Goal: Information Seeking & Learning: Learn about a topic

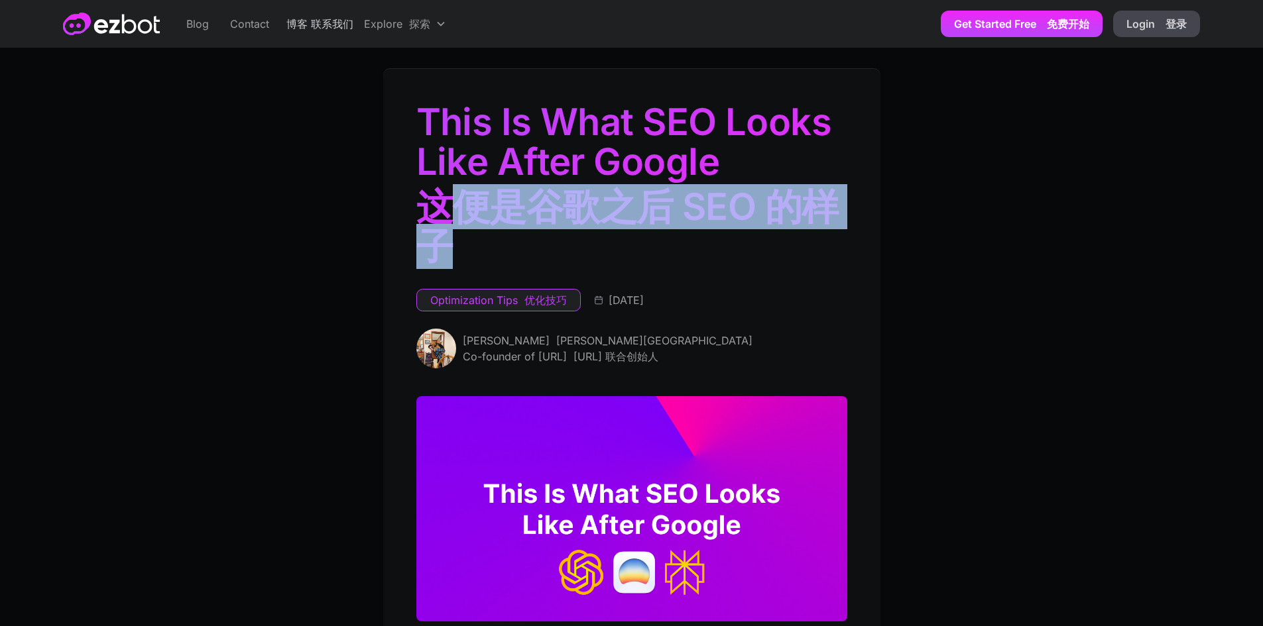
drag, startPoint x: 458, startPoint y: 204, endPoint x: 944, endPoint y: 217, distance: 486.0
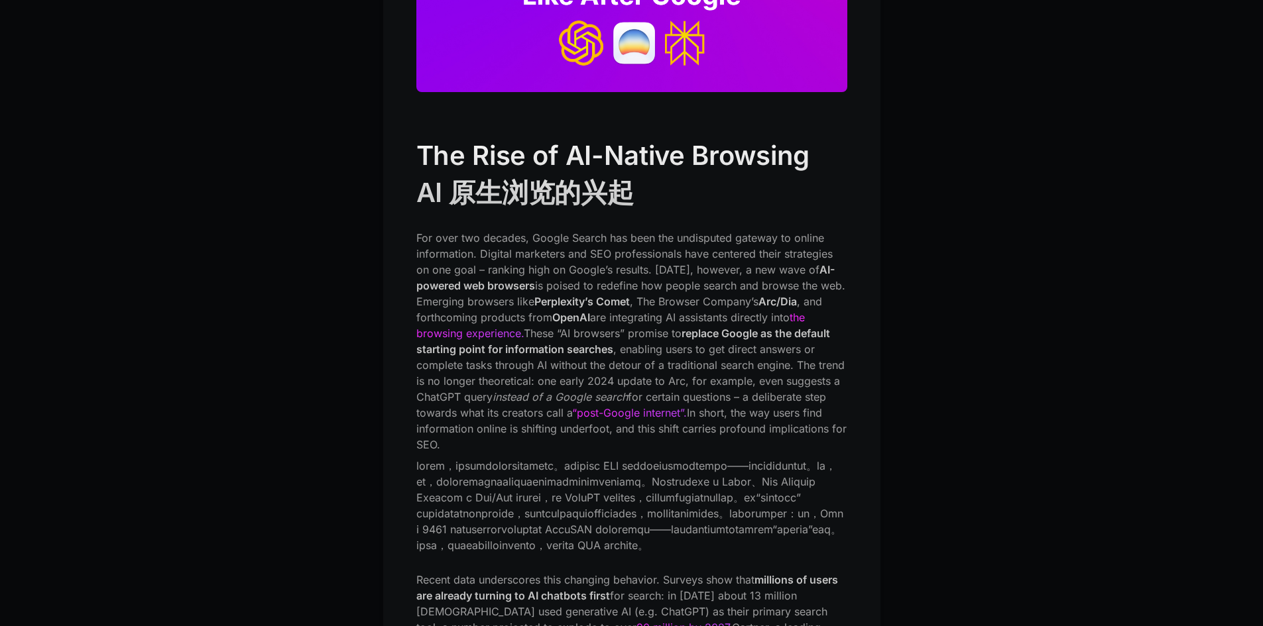
scroll to position [530, 0]
drag, startPoint x: 527, startPoint y: 515, endPoint x: 543, endPoint y: 520, distance: 17.4
click at [543, 520] on font at bounding box center [631, 504] width 431 height 95
click at [534, 513] on font at bounding box center [629, 505] width 427 height 93
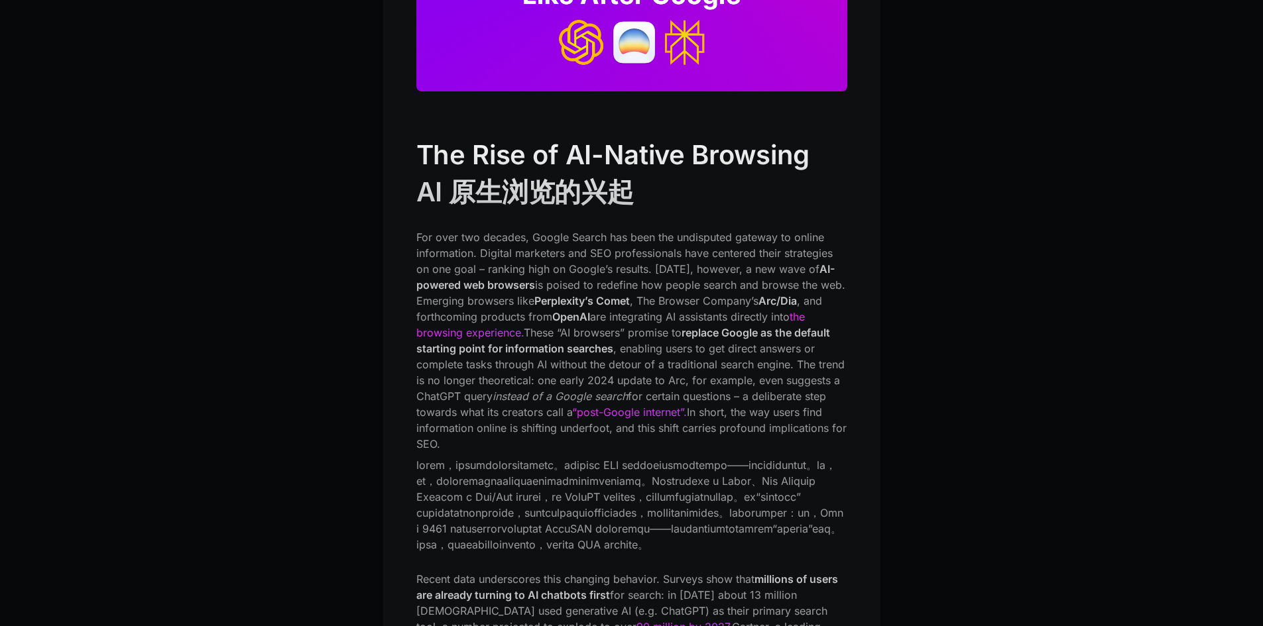
click at [553, 517] on font at bounding box center [629, 505] width 427 height 93
copy font "Dia"
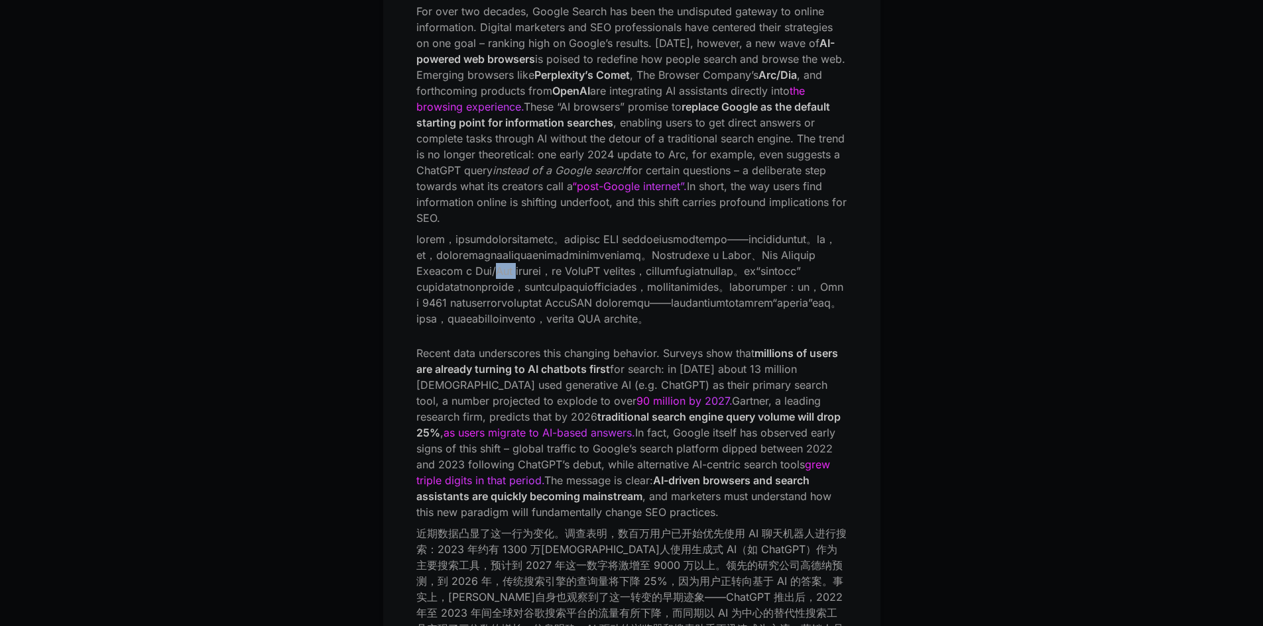
scroll to position [883, 0]
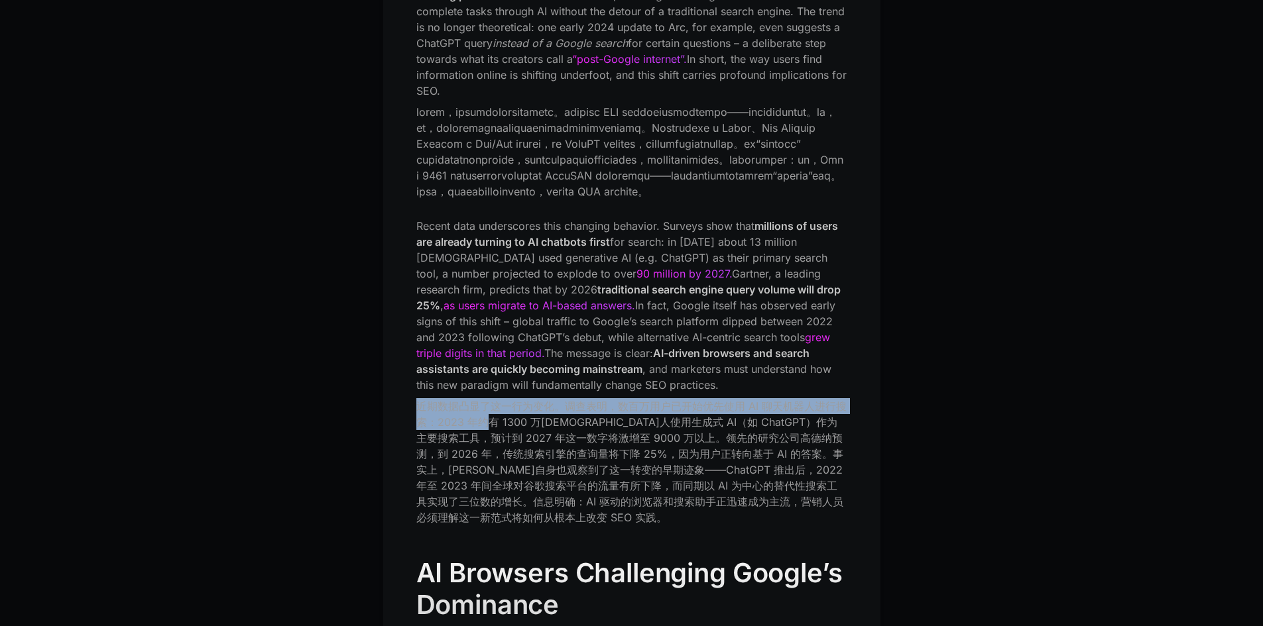
drag, startPoint x: 492, startPoint y: 481, endPoint x: 648, endPoint y: 457, distance: 157.7
click at [648, 457] on p "Recent data underscores this changing behavior. Surveys show that millions of u…" at bounding box center [631, 374] width 431 height 313
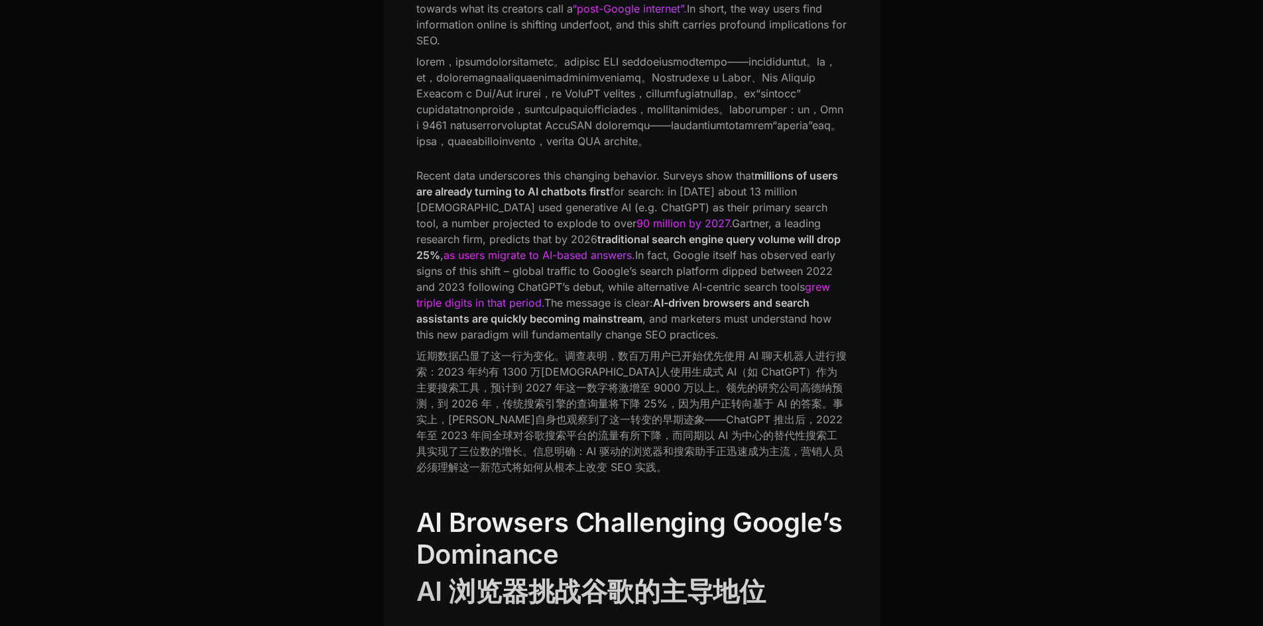
scroll to position [972, 0]
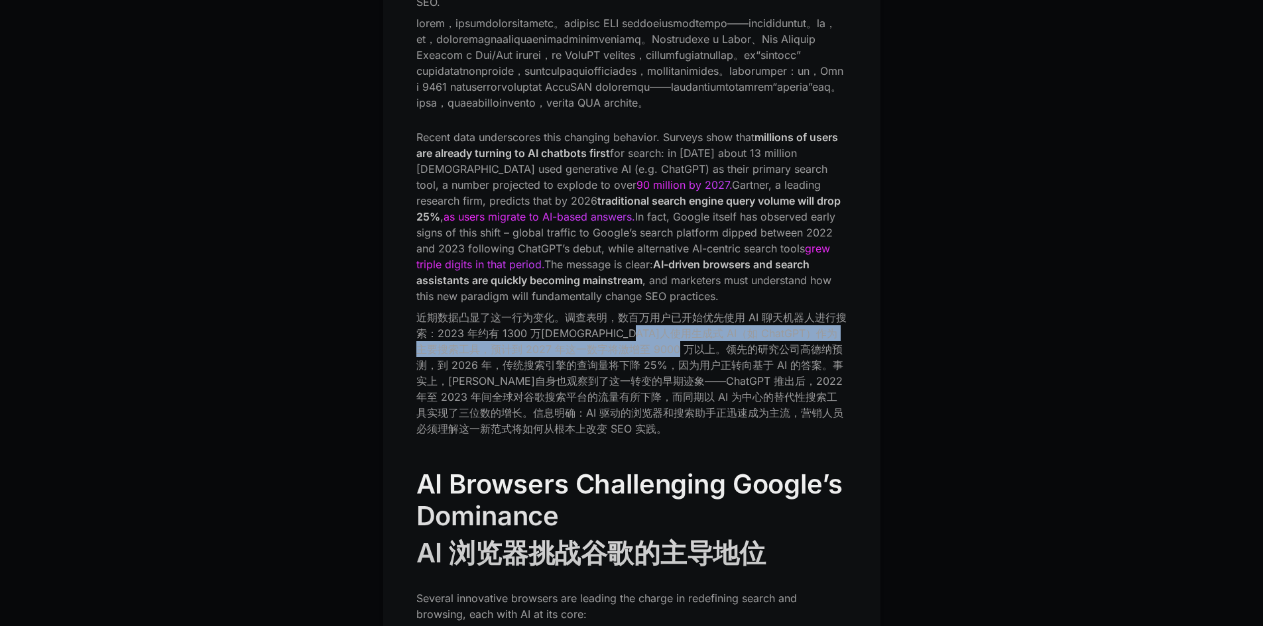
drag, startPoint x: 661, startPoint y: 398, endPoint x: 734, endPoint y: 405, distance: 73.2
click at [734, 405] on font "近期数据凸显了这一行为变化。调查表明，数百万用户已开始优先使用 AI 聊天机器人进行搜索：2023 年约有 1300 万[DEMOGRAPHIC_DATA]人…" at bounding box center [631, 373] width 431 height 127
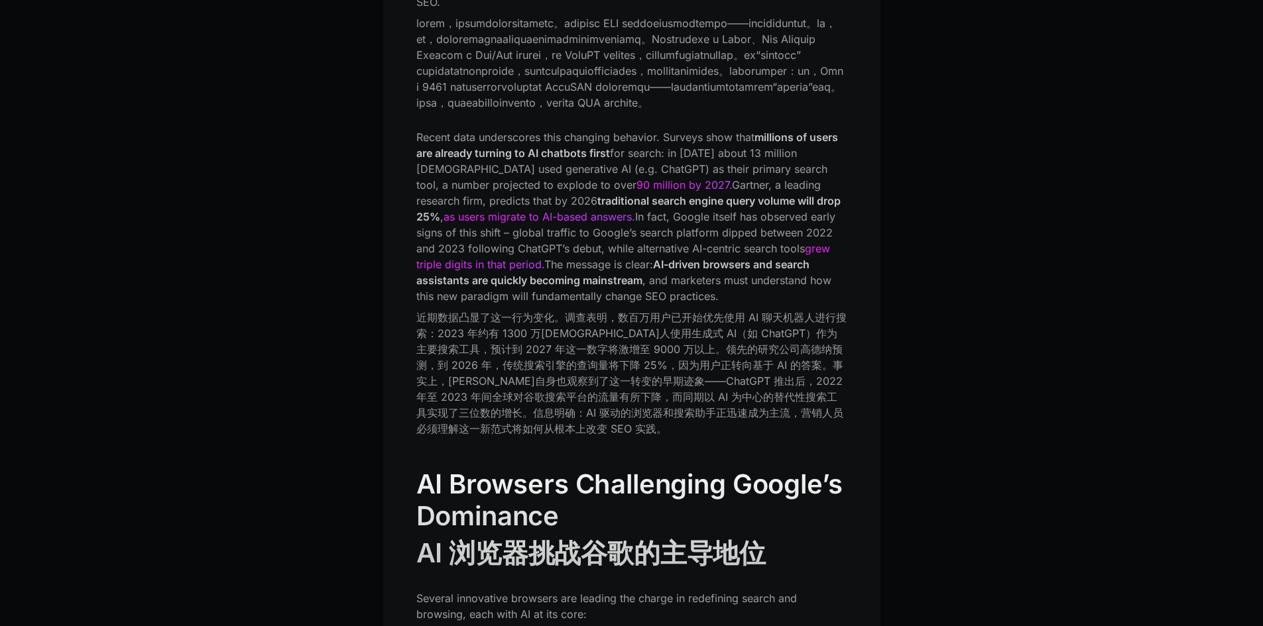
click at [760, 435] on font "近期数据凸显了这一行为变化。调查表明，数百万用户已开始优先使用 AI 聊天机器人进行搜索：2023 年约有 1300 万[DEMOGRAPHIC_DATA]人…" at bounding box center [631, 373] width 430 height 125
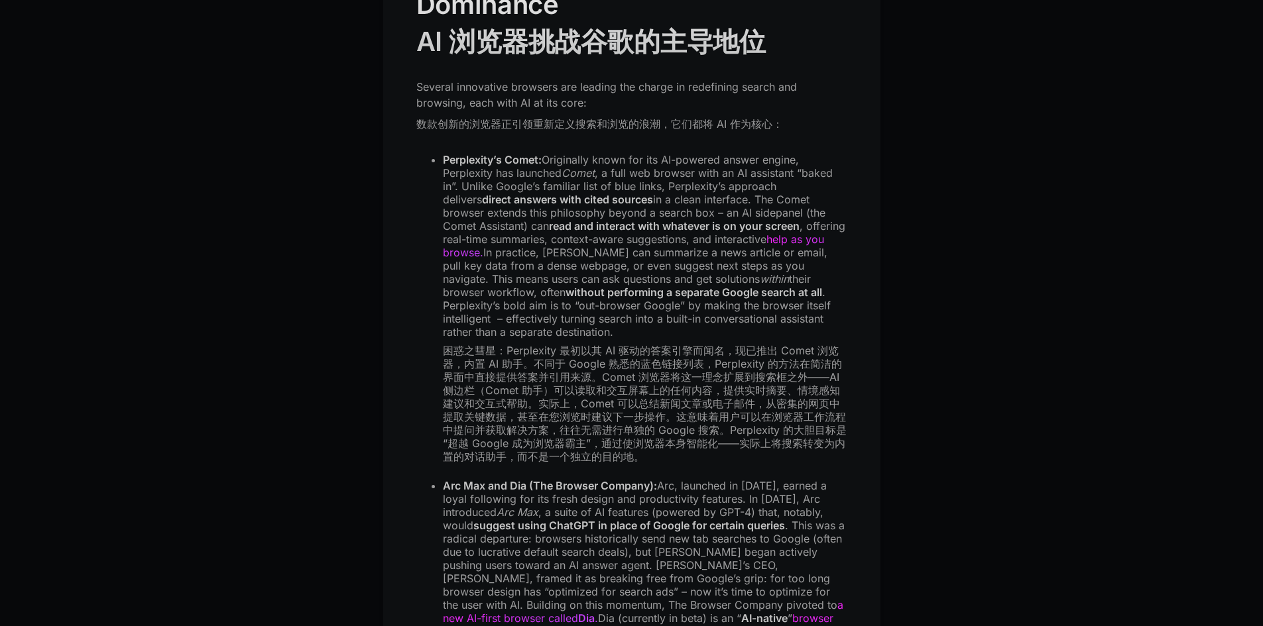
scroll to position [1591, 0]
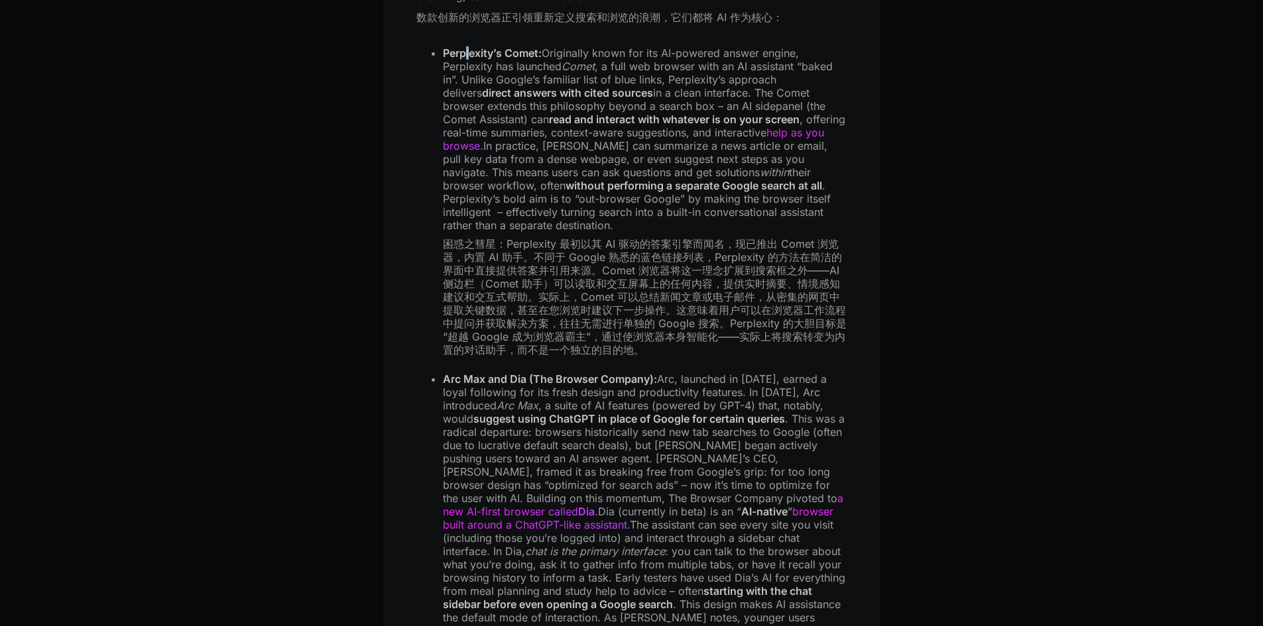
click at [467, 60] on strong "Perplexity’s Comet:" at bounding box center [492, 52] width 99 height 13
drag, startPoint x: 508, startPoint y: 307, endPoint x: 555, endPoint y: 308, distance: 46.4
click at [555, 308] on font "困惑之彗星：Perplexity 最初以其 AI 驱动的答案引擎而闻名，现已推出 Comet 浏览器，内置 AI 助手。不同于 Google 熟悉的蓝色链接列…" at bounding box center [645, 296] width 404 height 119
click at [800, 309] on font "困惑之彗星：Perplexity 最初以其 AI 驱动的答案引擎而闻名，现已推出 Comet 浏览器，内置 AI 助手。不同于 Google 熟悉的蓝色链接列…" at bounding box center [645, 296] width 404 height 119
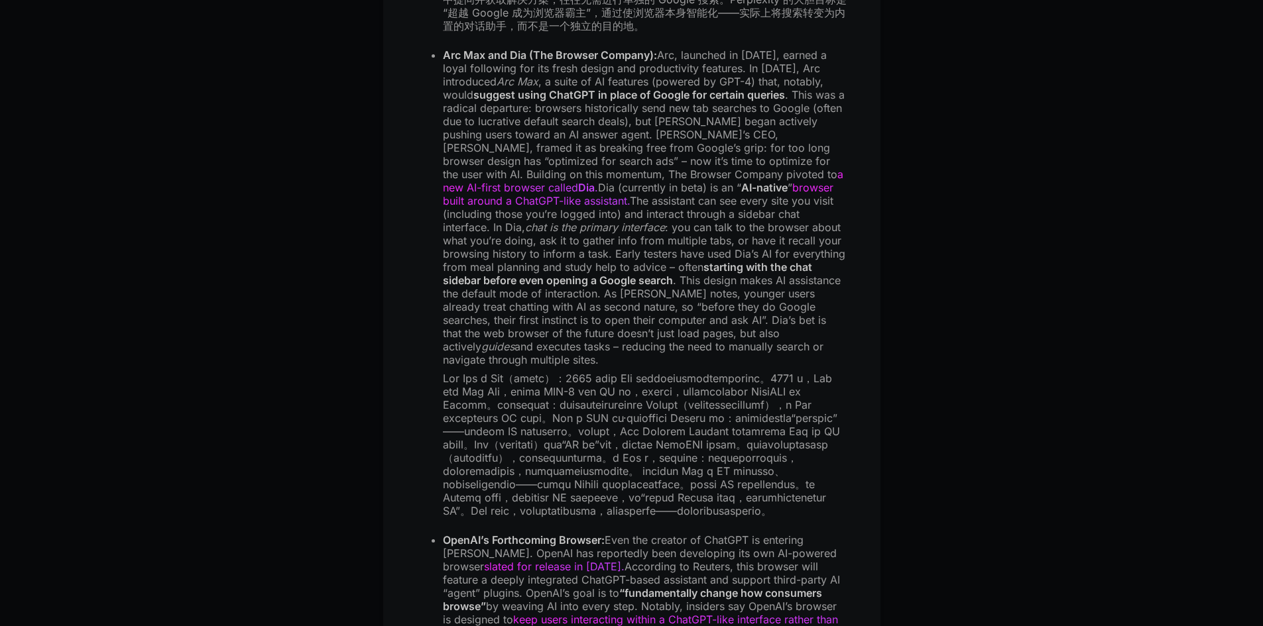
scroll to position [1944, 0]
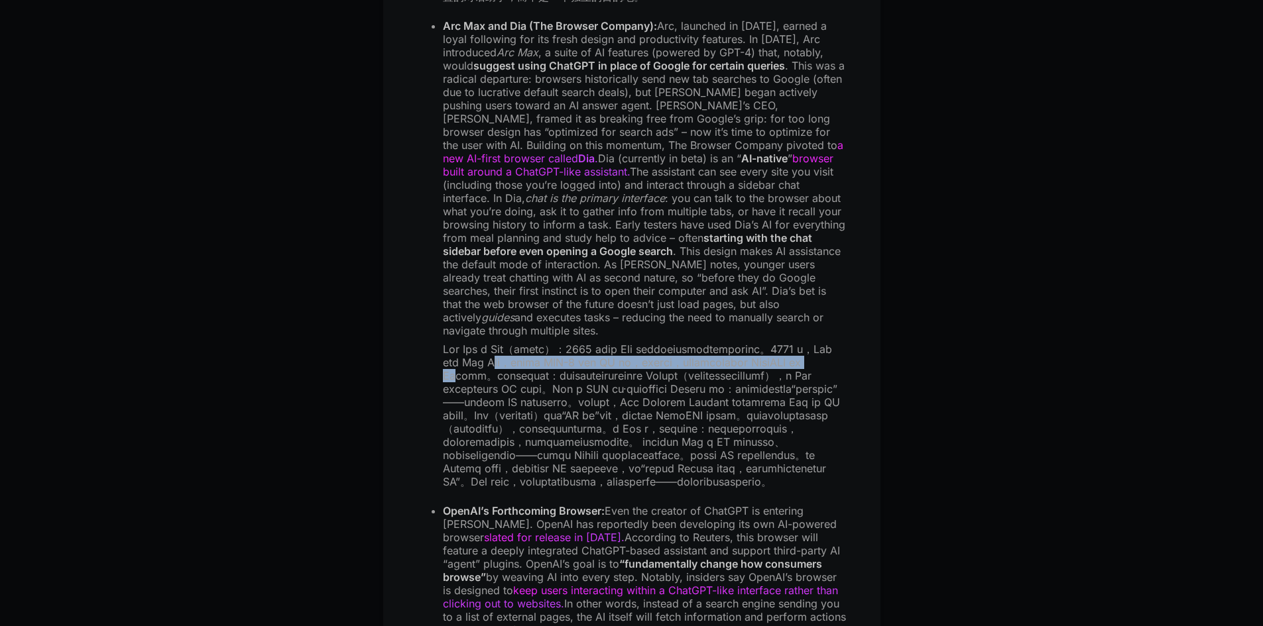
drag, startPoint x: 665, startPoint y: 407, endPoint x: 752, endPoint y: 429, distance: 89.1
click at [752, 429] on font at bounding box center [641, 416] width 397 height 146
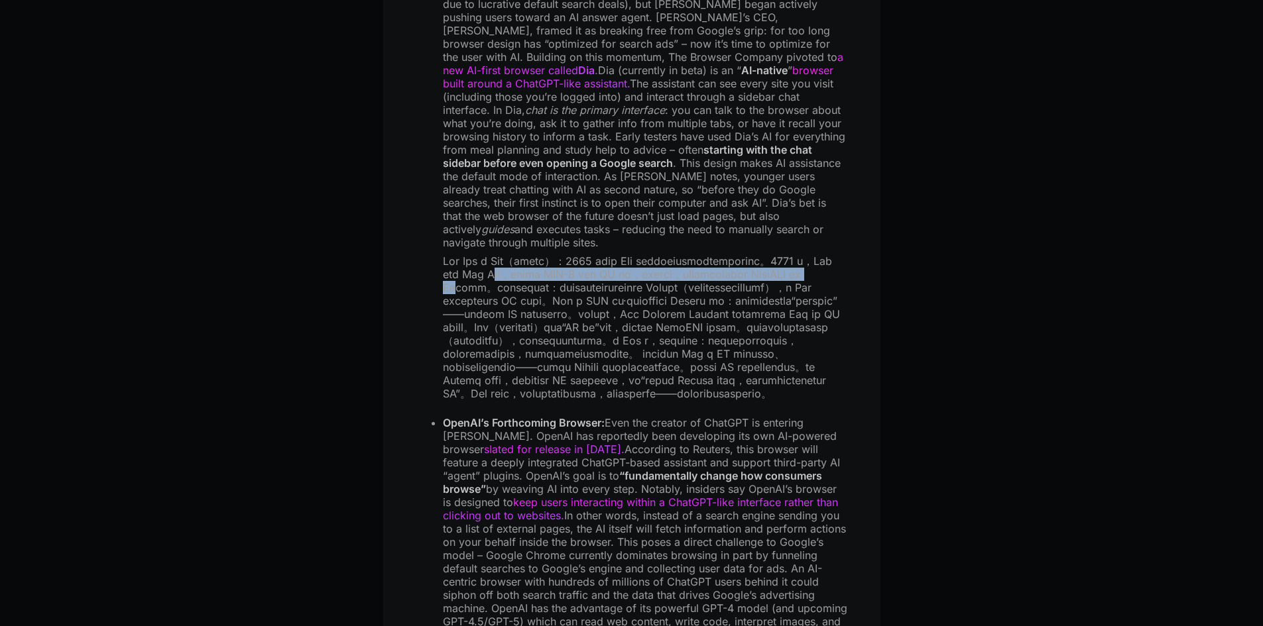
scroll to position [2033, 0]
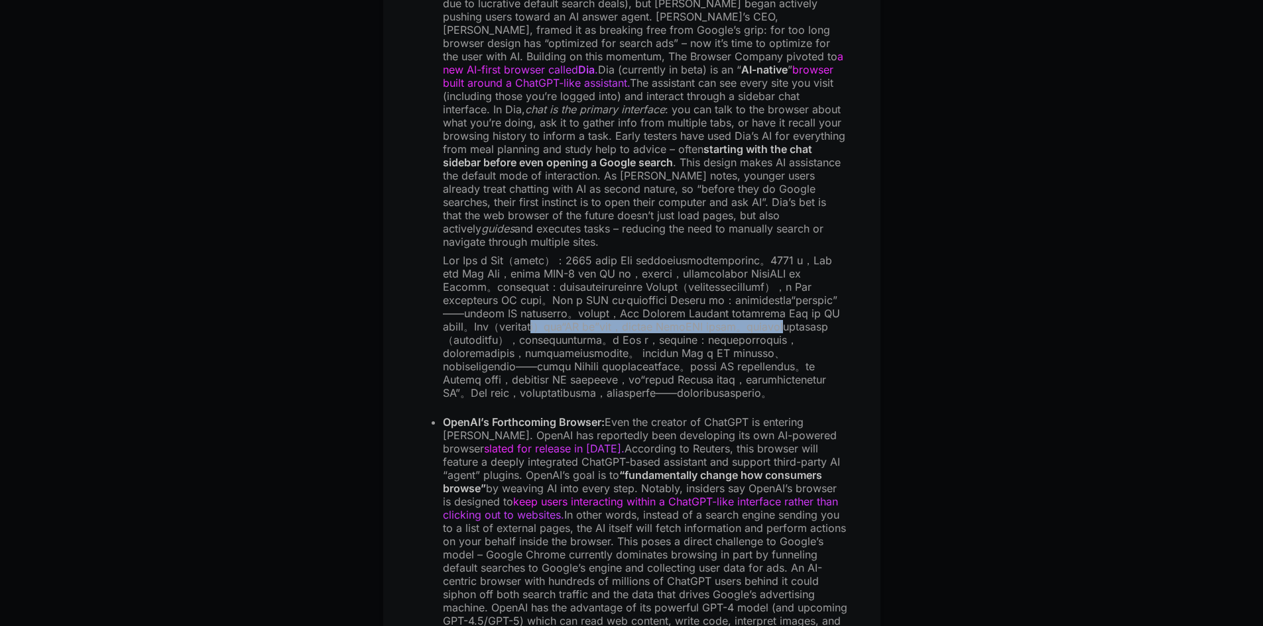
drag, startPoint x: 688, startPoint y: 404, endPoint x: 688, endPoint y: 416, distance: 11.9
click at [688, 400] on font at bounding box center [641, 327] width 397 height 146
click at [519, 400] on font at bounding box center [641, 327] width 397 height 146
drag, startPoint x: 679, startPoint y: 424, endPoint x: 745, endPoint y: 427, distance: 66.4
click at [745, 400] on font at bounding box center [641, 327] width 397 height 146
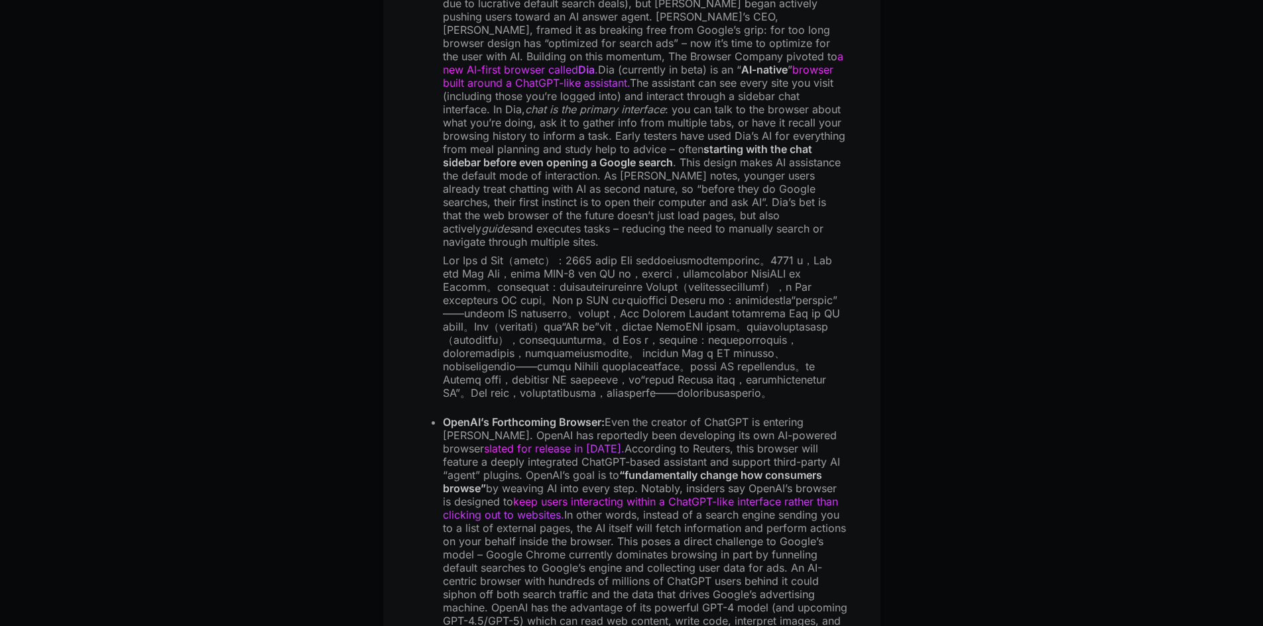
click at [540, 400] on font at bounding box center [641, 327] width 397 height 146
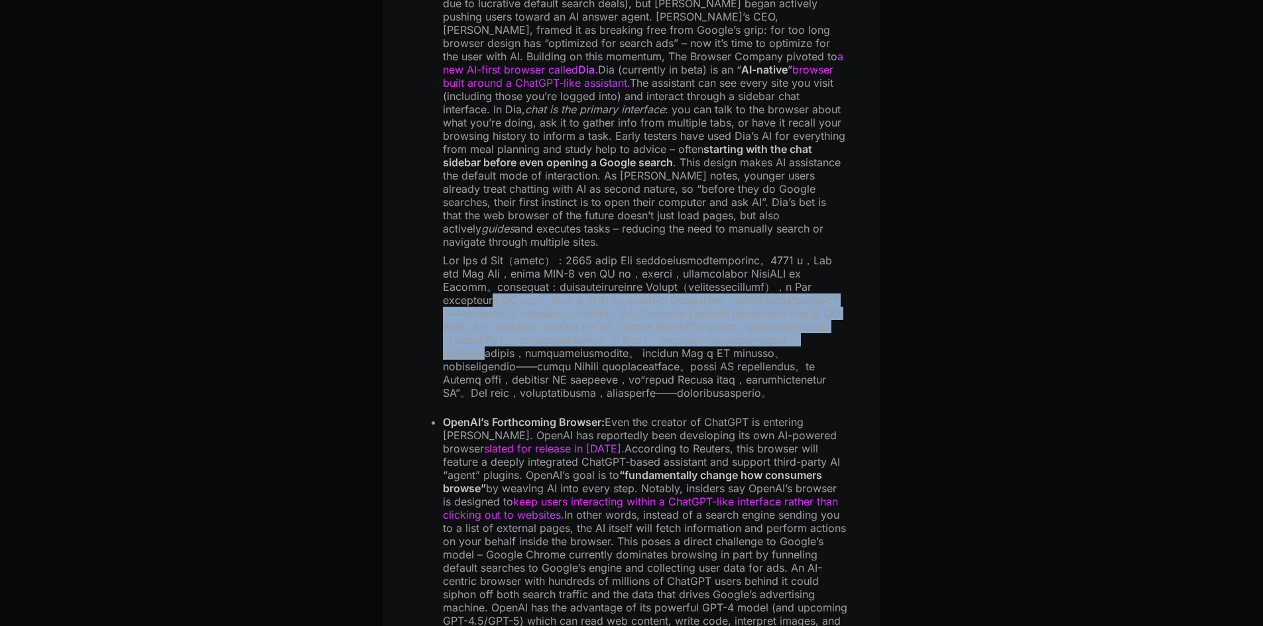
drag, startPoint x: 626, startPoint y: 443, endPoint x: 643, endPoint y: 360, distance: 84.6
click at [643, 360] on font at bounding box center [641, 327] width 397 height 146
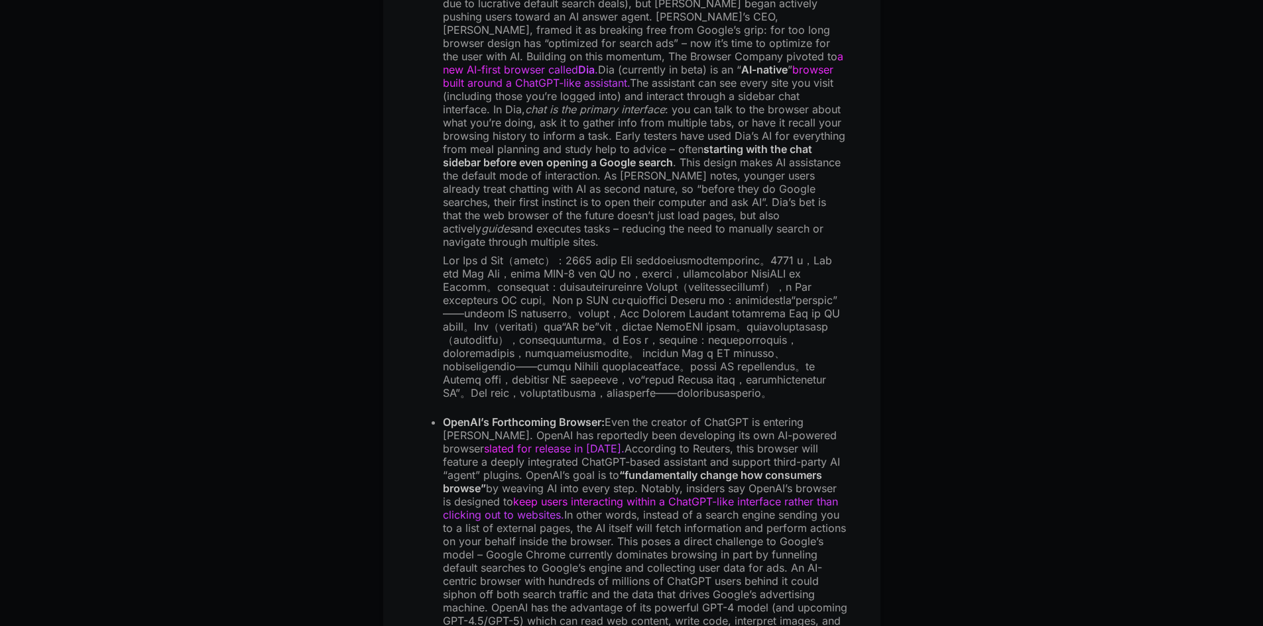
click at [610, 400] on font at bounding box center [641, 327] width 397 height 146
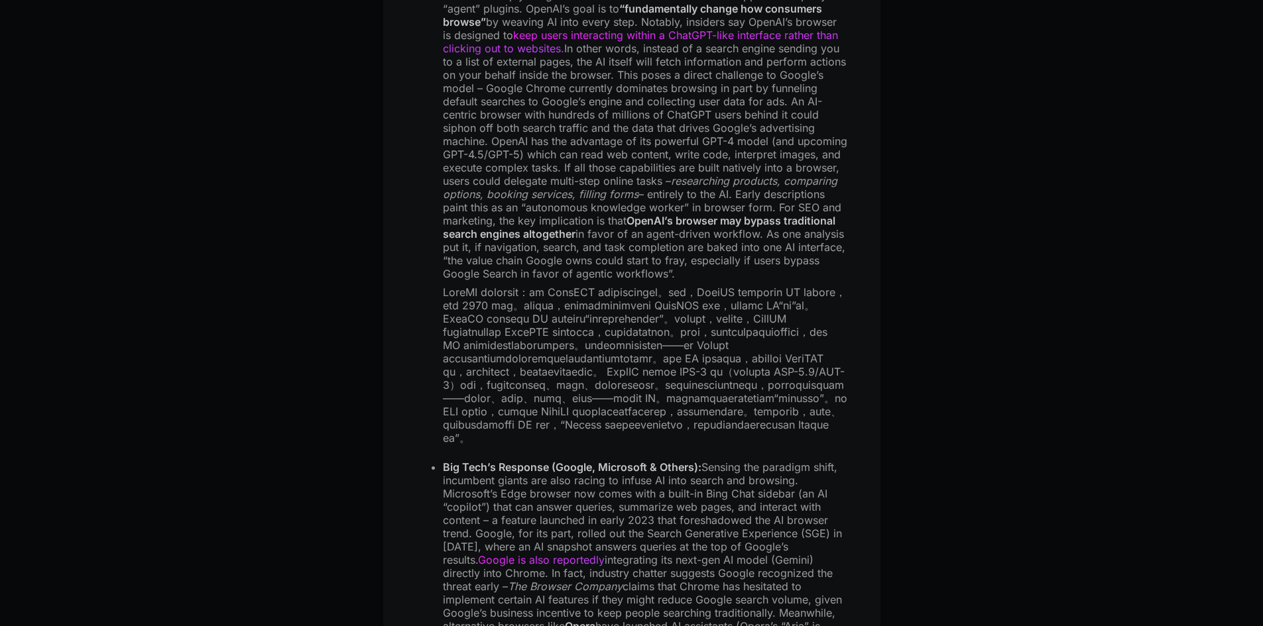
scroll to position [2563, 0]
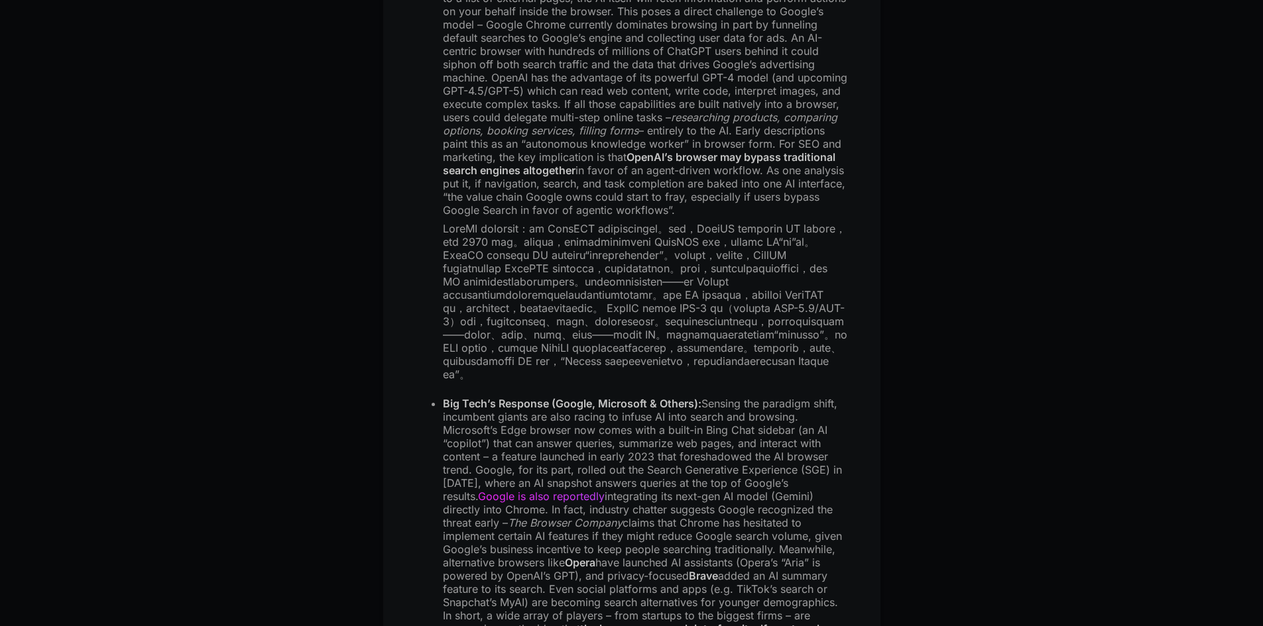
click at [604, 381] on font at bounding box center [645, 301] width 404 height 159
drag, startPoint x: 604, startPoint y: 451, endPoint x: 655, endPoint y: 457, distance: 51.3
click at [655, 381] on font at bounding box center [645, 301] width 404 height 159
click at [642, 381] on font at bounding box center [645, 301] width 404 height 159
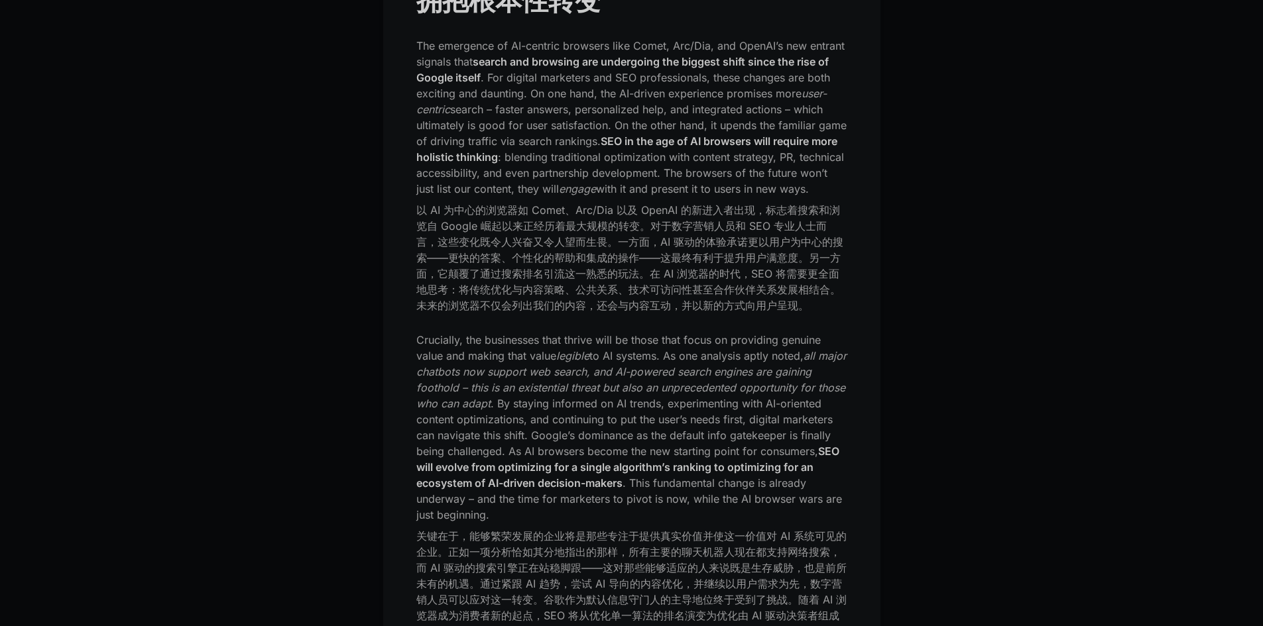
scroll to position [9102, 0]
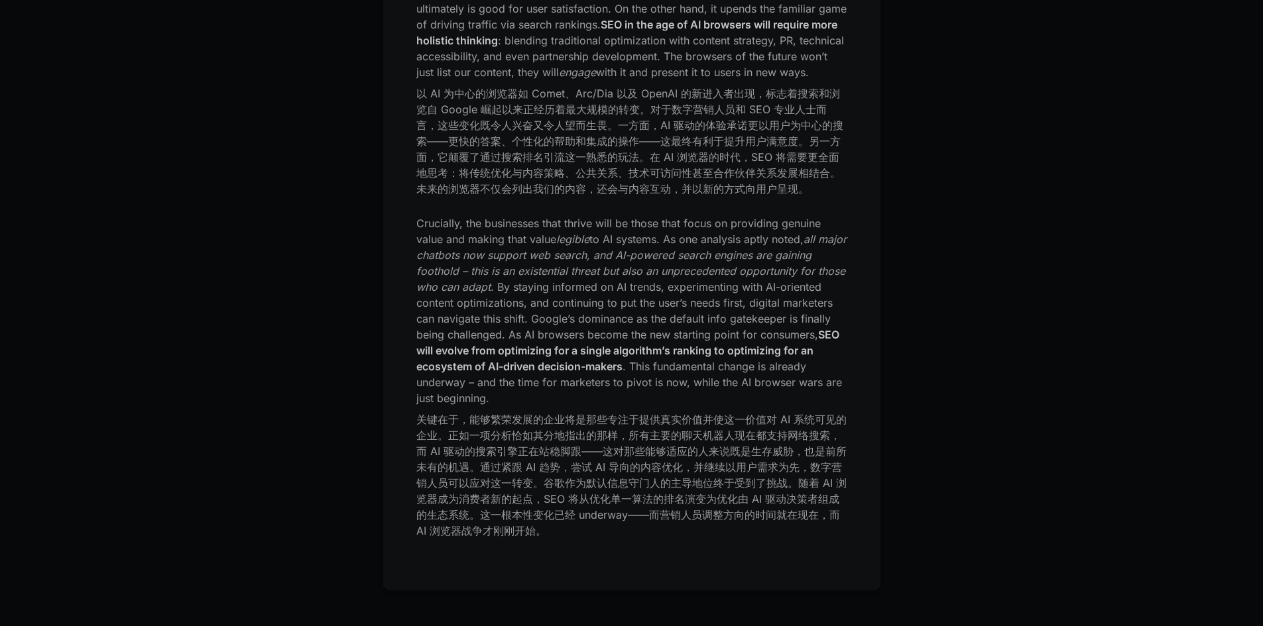
drag, startPoint x: 734, startPoint y: 441, endPoint x: 789, endPoint y: 437, distance: 54.5
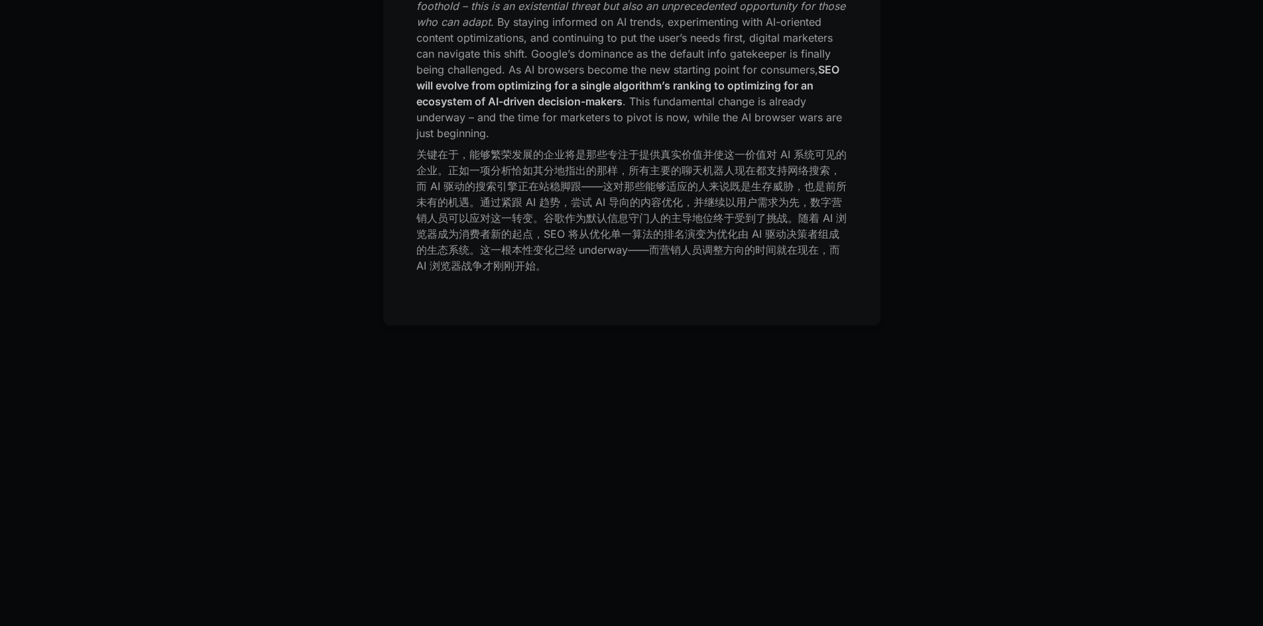
scroll to position [9544, 0]
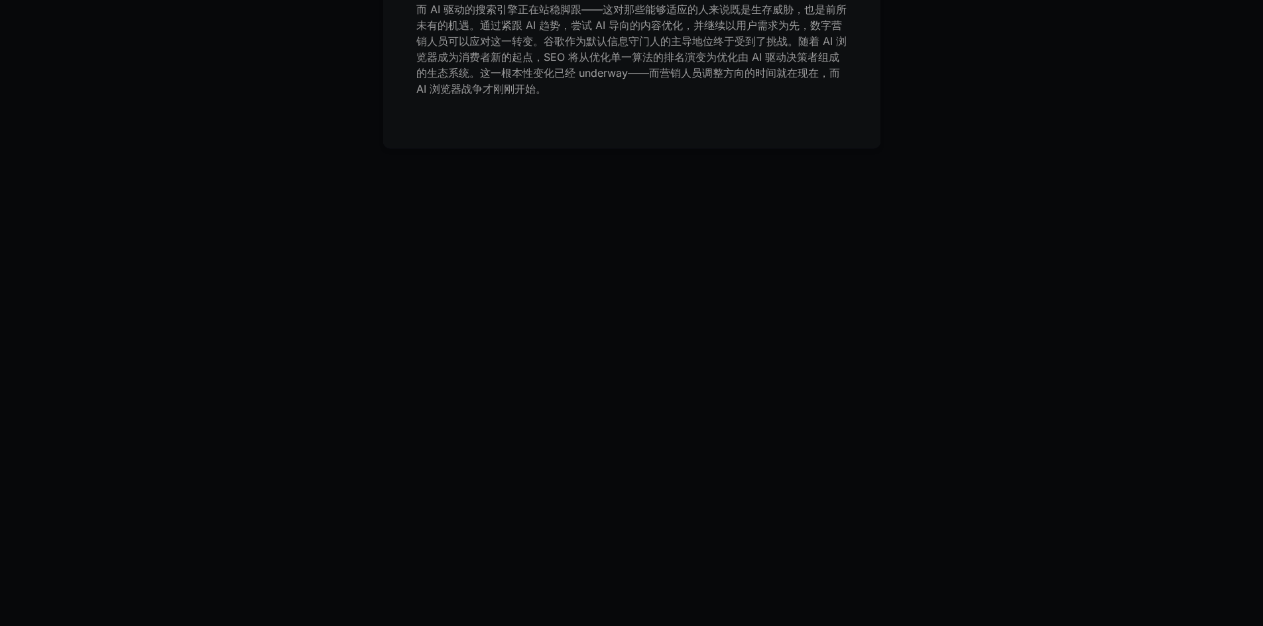
drag, startPoint x: 563, startPoint y: 400, endPoint x: 782, endPoint y: 398, distance: 219.4
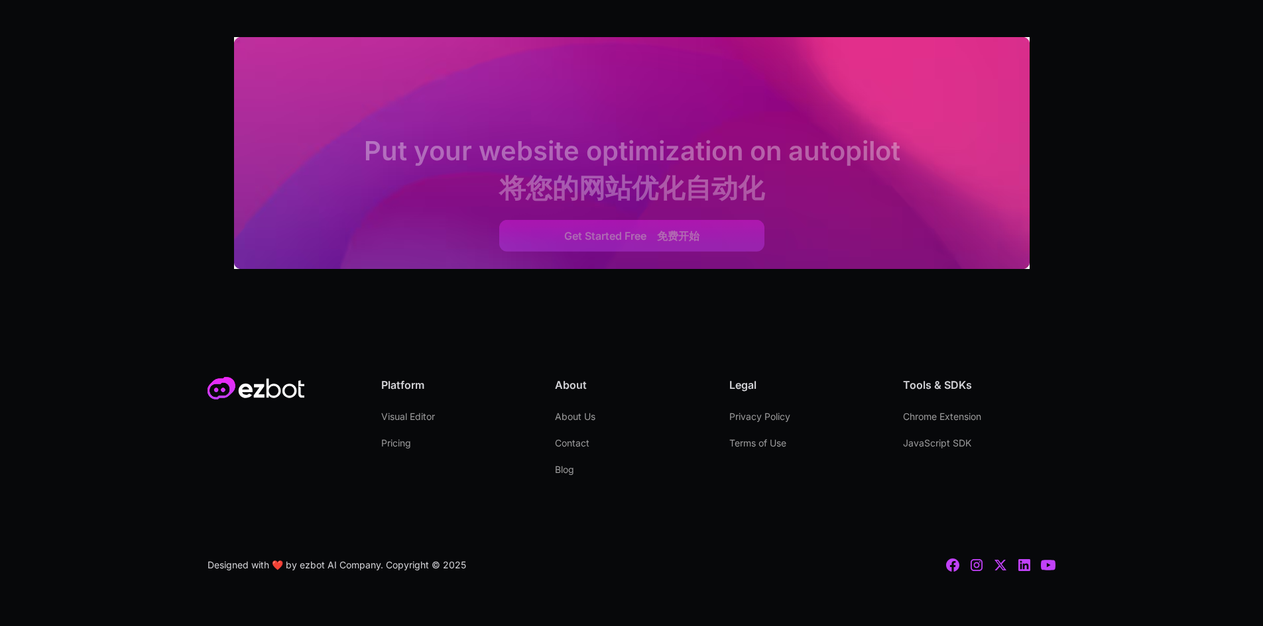
scroll to position [11065, 0]
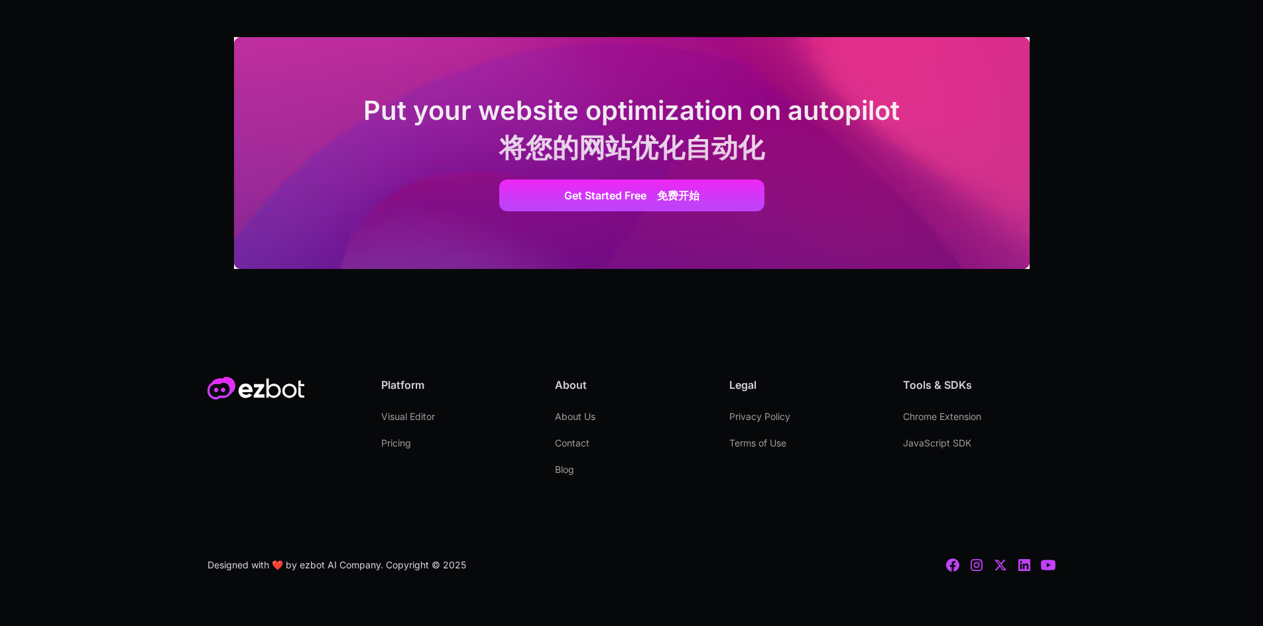
click at [237, 396] on img at bounding box center [255, 388] width 97 height 23
click at [293, 392] on img at bounding box center [255, 388] width 97 height 23
